Goal: Task Accomplishment & Management: Manage account settings

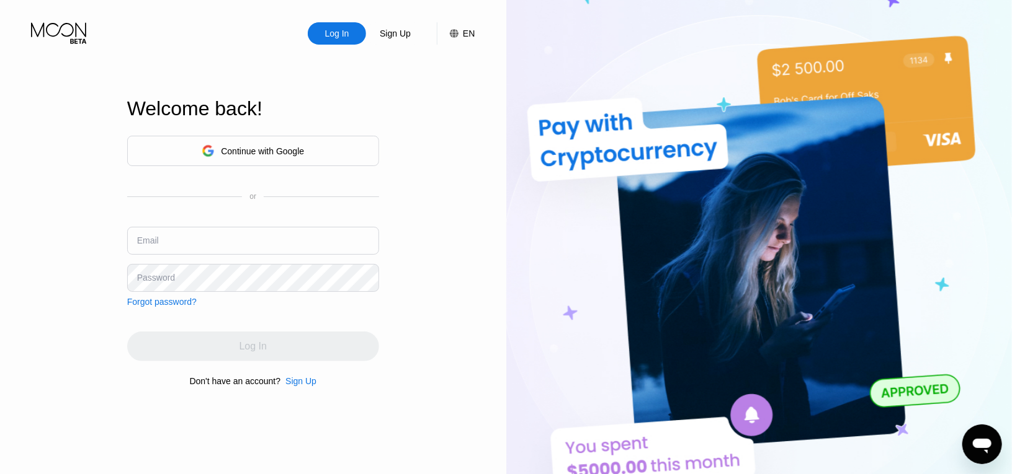
click at [260, 256] on div "Email" at bounding box center [253, 245] width 252 height 37
click at [256, 234] on input "text" at bounding box center [253, 241] width 252 height 28
click at [487, 208] on div "Log In Sign Up EN Language English Save Welcome back! Continue with Google or E…" at bounding box center [253, 261] width 506 height 522
click at [326, 141] on div "Continue with Google" at bounding box center [253, 151] width 252 height 30
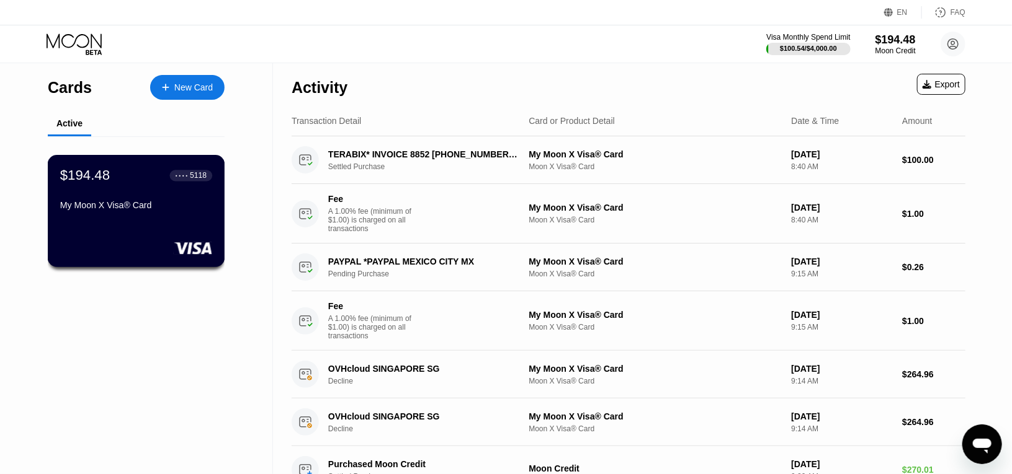
click at [131, 203] on div "My Moon X Visa® Card" at bounding box center [136, 205] width 152 height 10
